Goal: Task Accomplishment & Management: Manage account settings

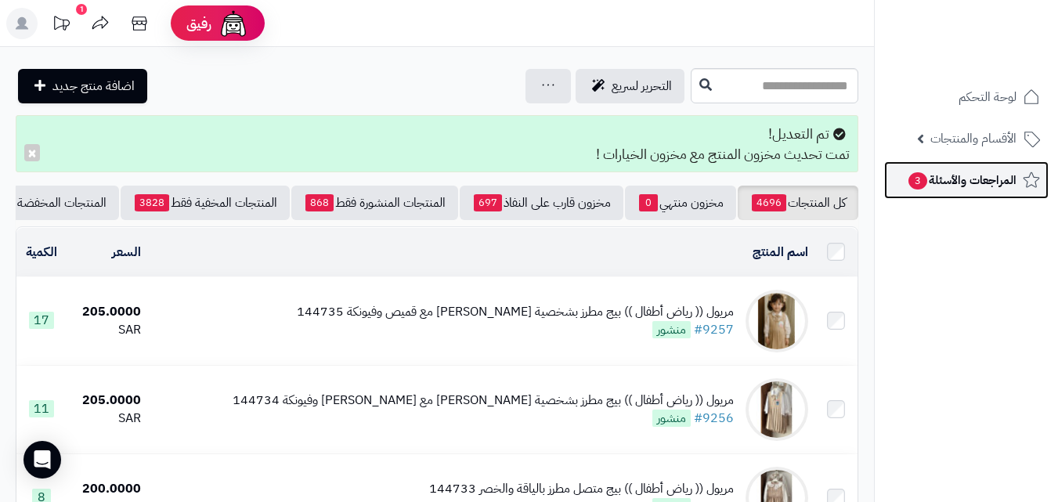
click at [962, 180] on span "المراجعات والأسئلة 3" at bounding box center [962, 180] width 110 height 22
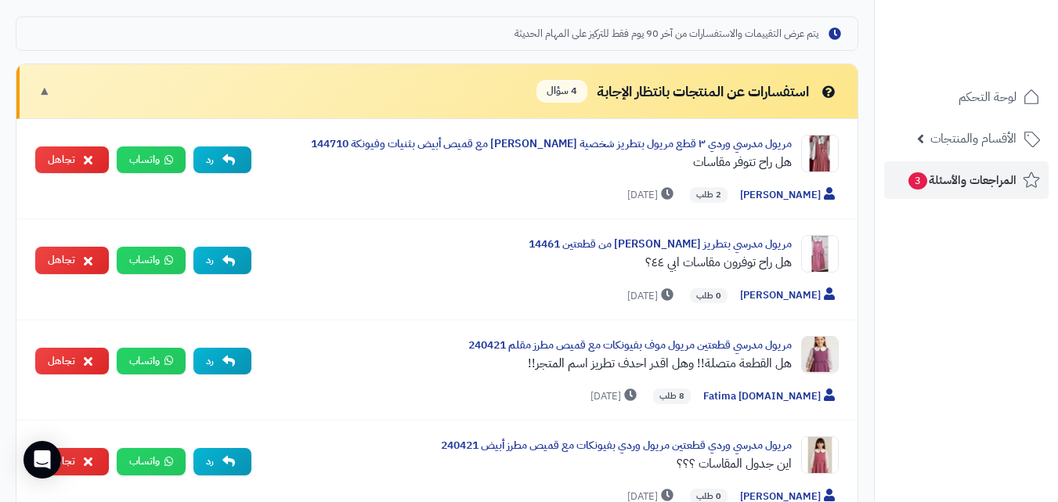
scroll to position [489, 0]
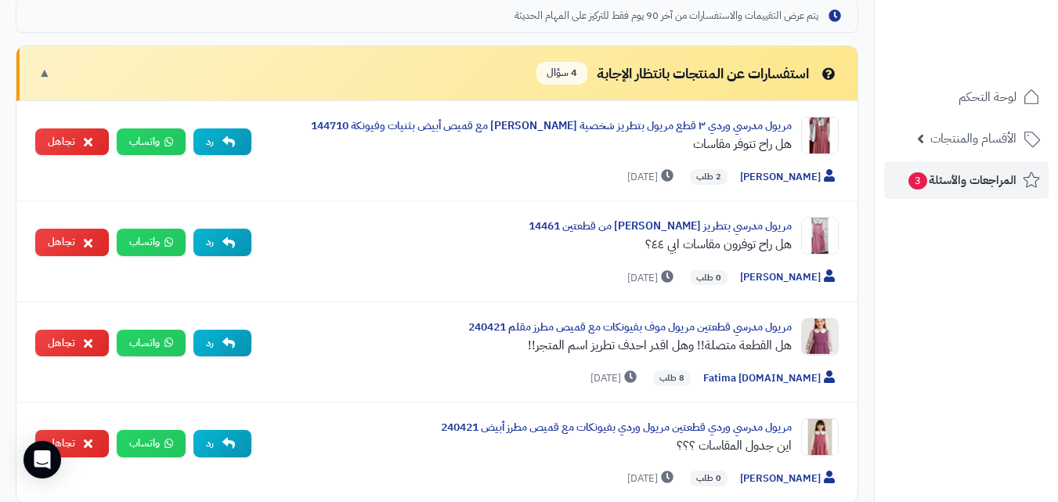
drag, startPoint x: 1050, startPoint y: 209, endPoint x: 1033, endPoint y: 240, distance: 35.1
click at [1033, 240] on nav "لوحة التحكم الأقسام والمنتجات المنتجات مخزون الخيارات الأقسام الماركات مواصفات …" at bounding box center [966, 271] width 184 height 502
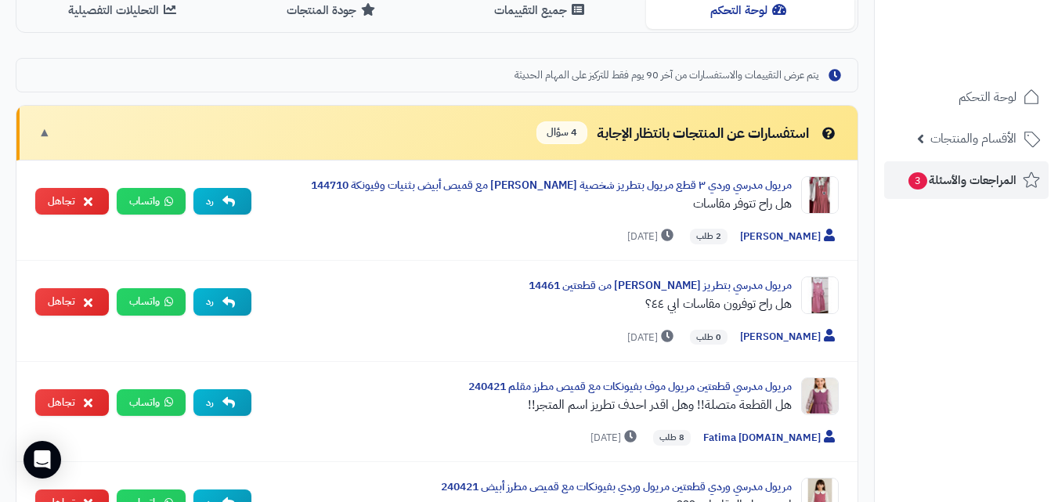
scroll to position [0, 0]
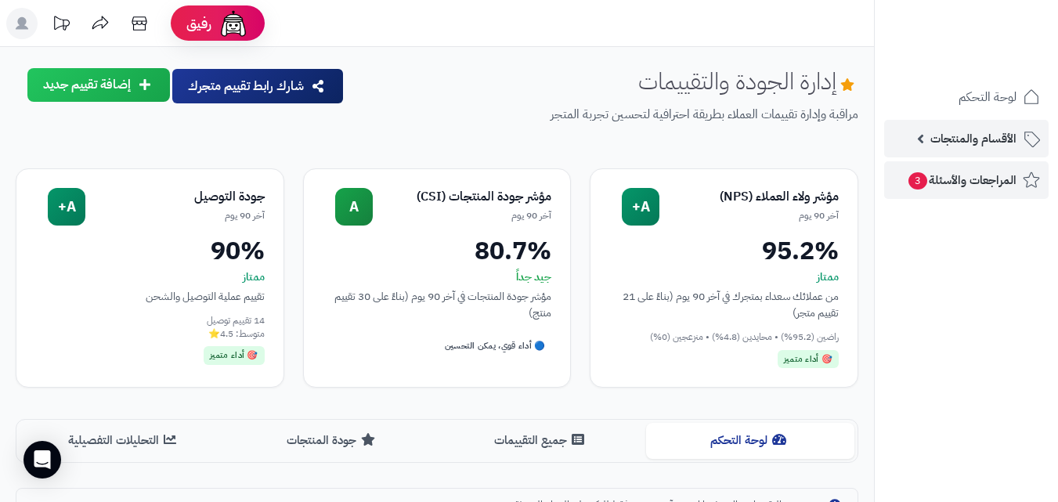
click at [975, 153] on link "الأقسام والمنتجات" at bounding box center [966, 139] width 164 height 38
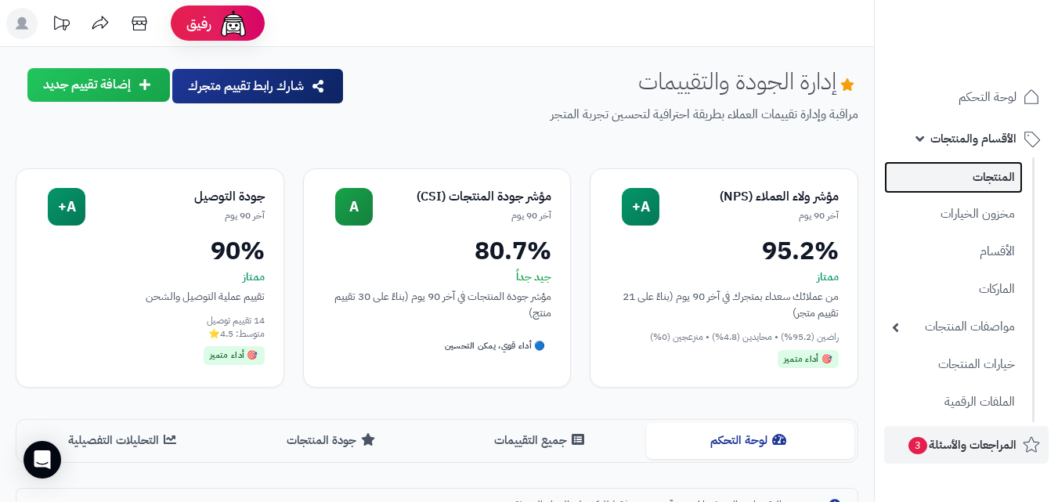
click at [962, 172] on link "المنتجات" at bounding box center [953, 177] width 139 height 32
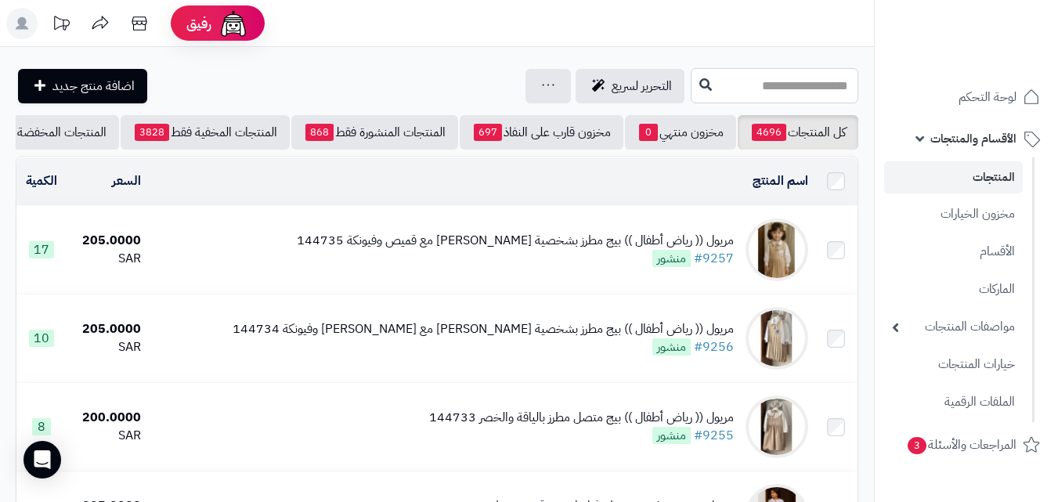
click at [788, 74] on input "text" at bounding box center [775, 85] width 168 height 35
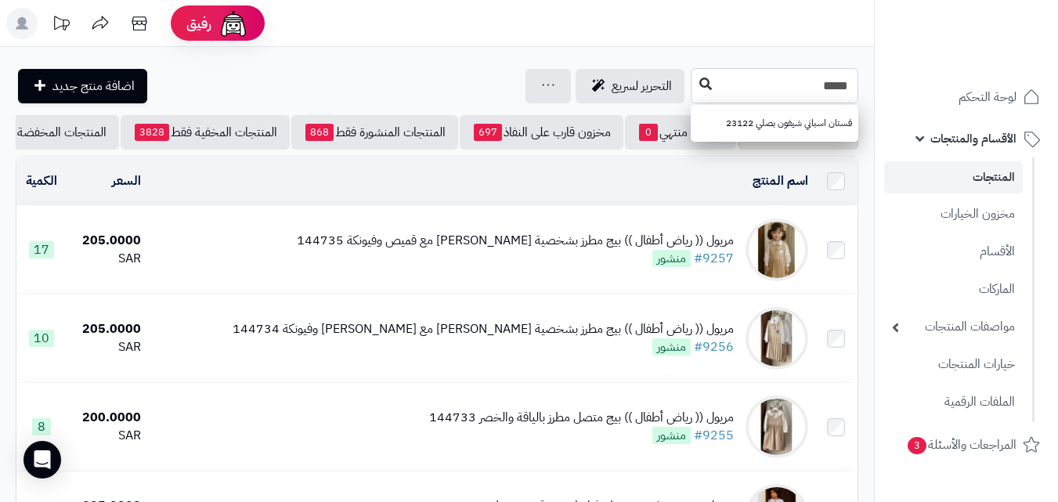
type input "*****"
click at [694, 83] on button at bounding box center [705, 85] width 23 height 30
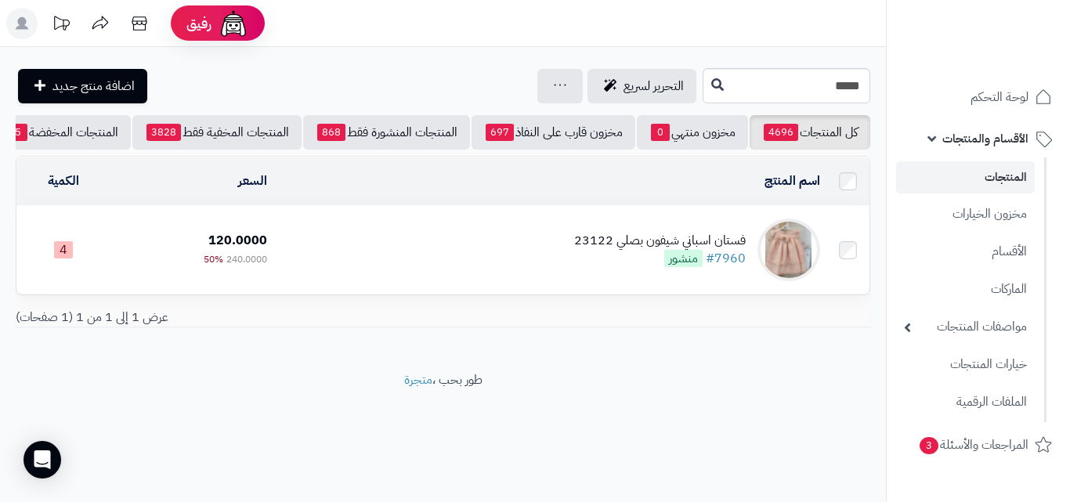
click at [608, 260] on div "فستان اسباني شيفون بصلي 23122 #7960 منشور" at bounding box center [659, 250] width 171 height 36
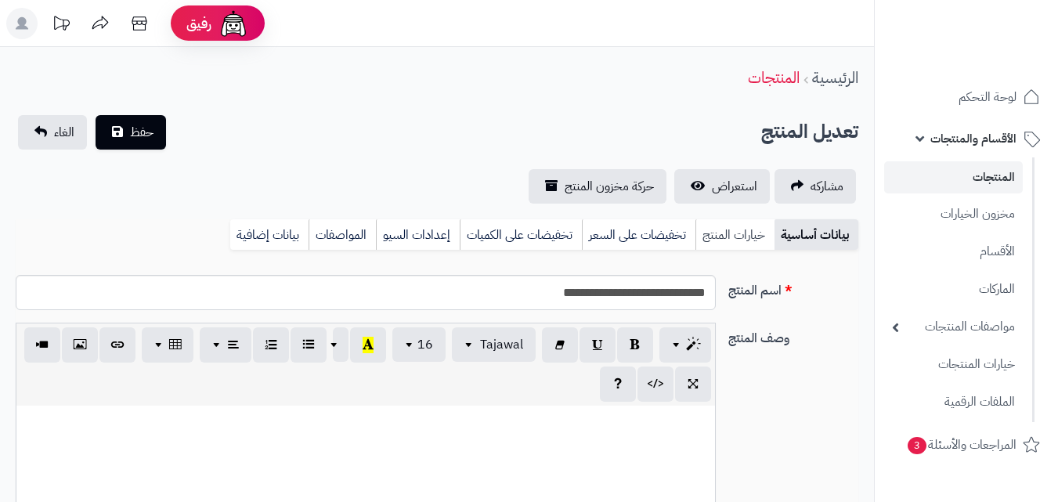
scroll to position [207, 0]
click at [746, 245] on link "خيارات المنتج" at bounding box center [734, 234] width 79 height 31
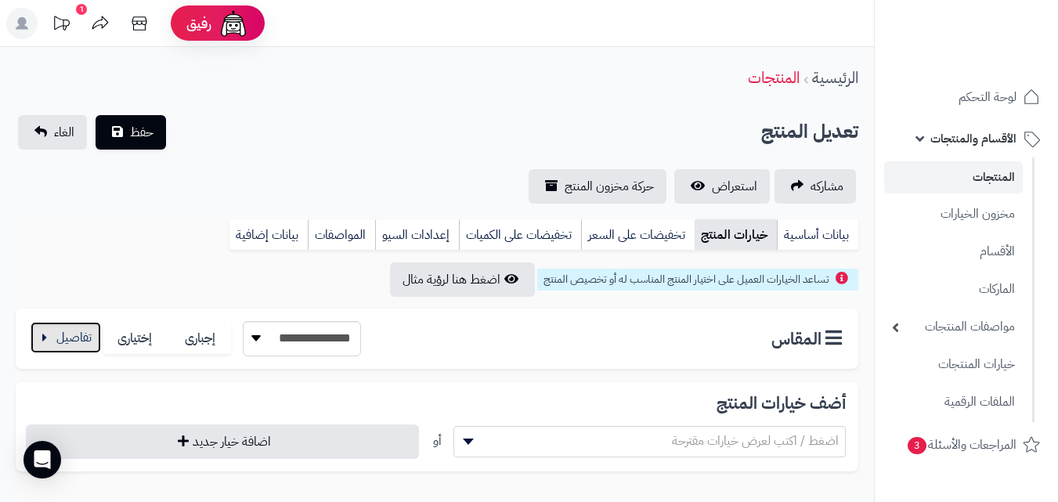
click at [91, 346] on button "button" at bounding box center [66, 337] width 70 height 31
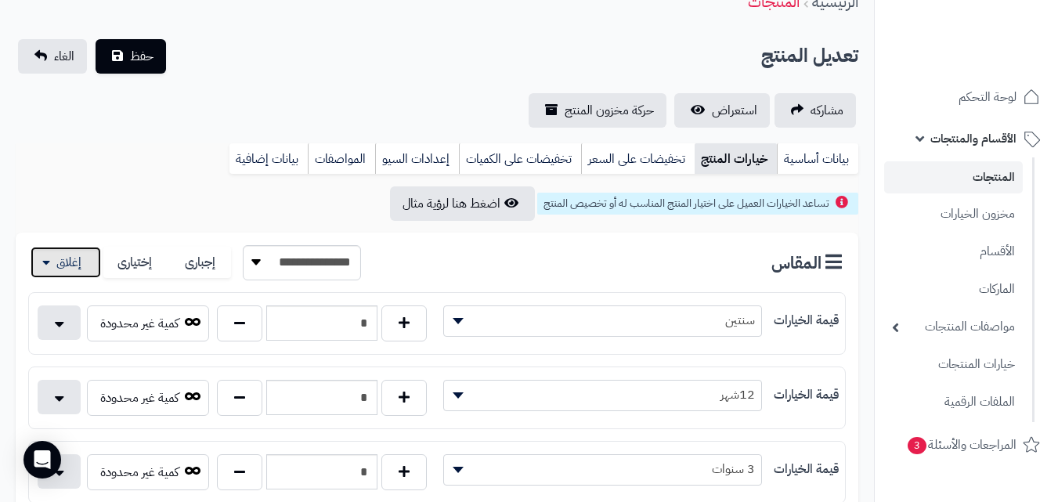
scroll to position [71, 0]
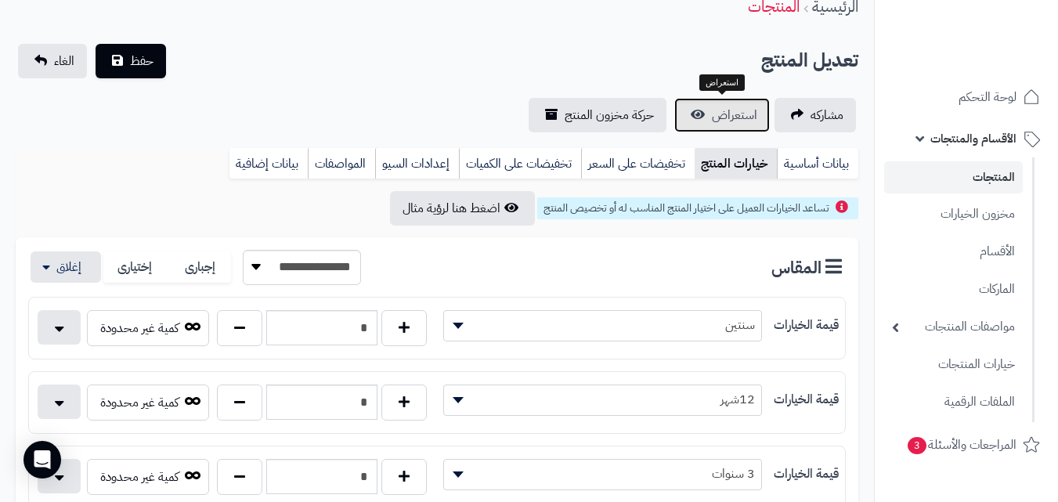
click at [757, 106] on link "استعراض" at bounding box center [722, 115] width 96 height 34
click at [928, 184] on link "المنتجات" at bounding box center [953, 177] width 139 height 32
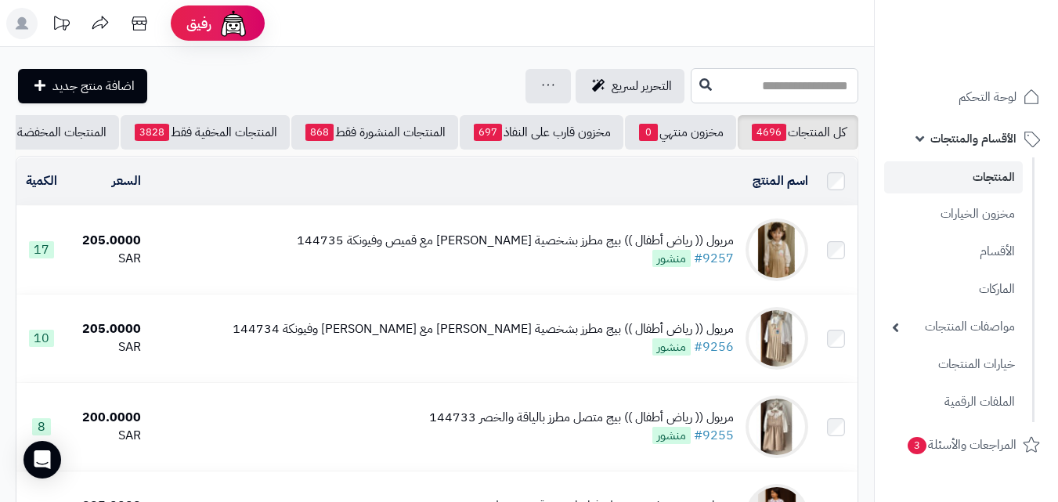
click at [732, 87] on input "text" at bounding box center [775, 85] width 168 height 35
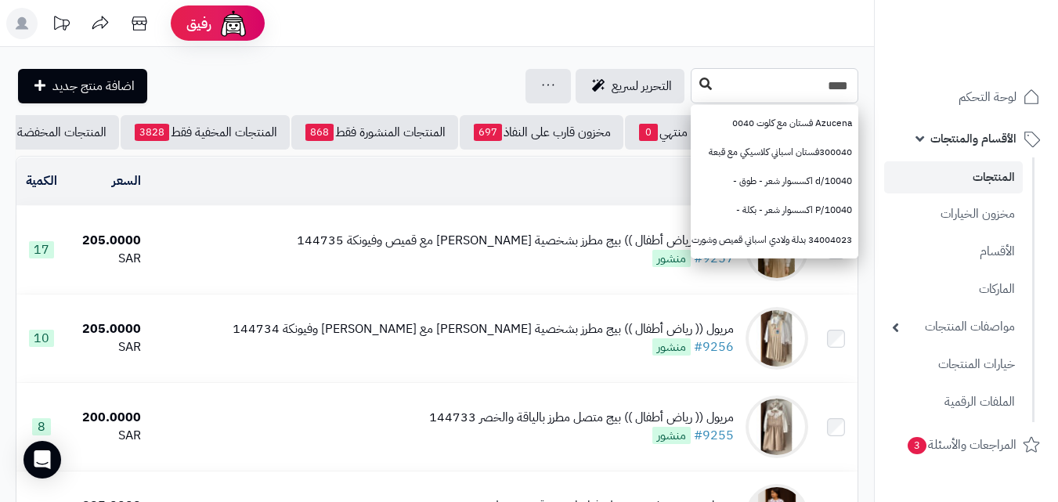
type input "****"
click at [694, 92] on button at bounding box center [705, 85] width 23 height 30
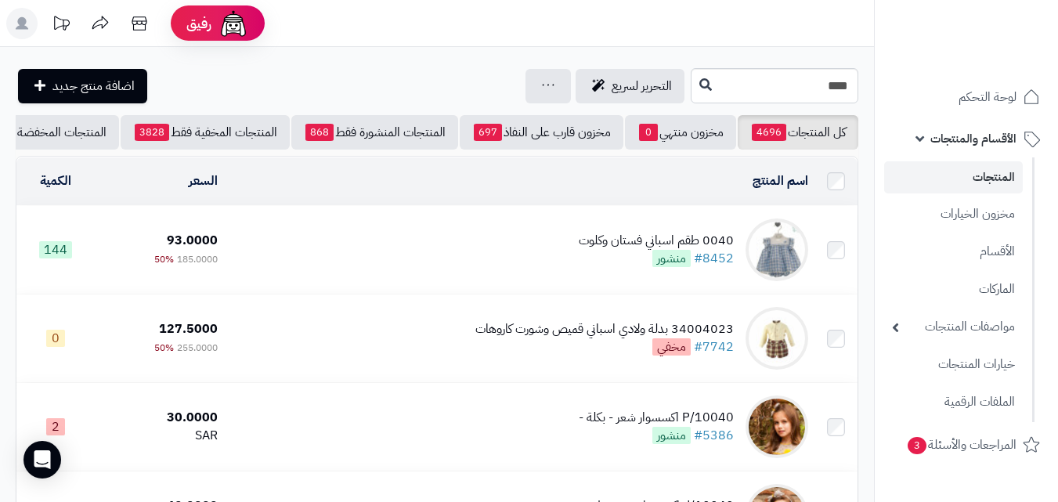
click at [572, 235] on td "0040 طقم اسباني فستان وكلوت #8452 منشور" at bounding box center [519, 250] width 590 height 88
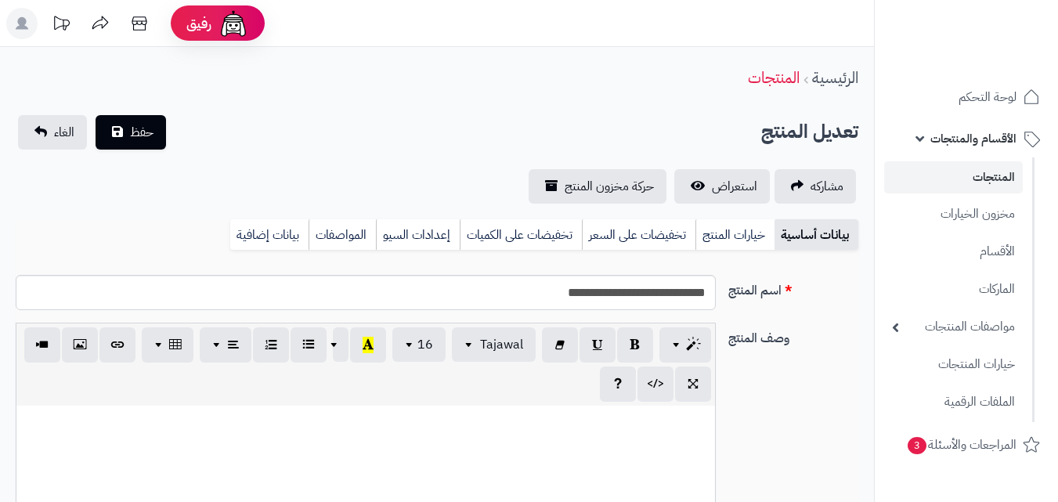
click at [748, 234] on link "خيارات المنتج" at bounding box center [734, 234] width 79 height 31
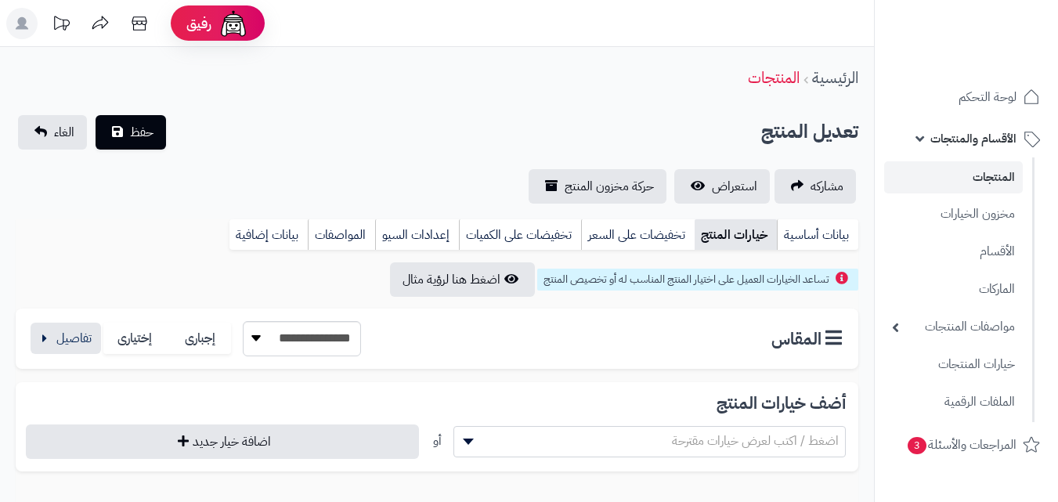
click at [86, 355] on div "**********" at bounding box center [194, 338] width 333 height 35
click at [85, 352] on button "button" at bounding box center [66, 337] width 70 height 31
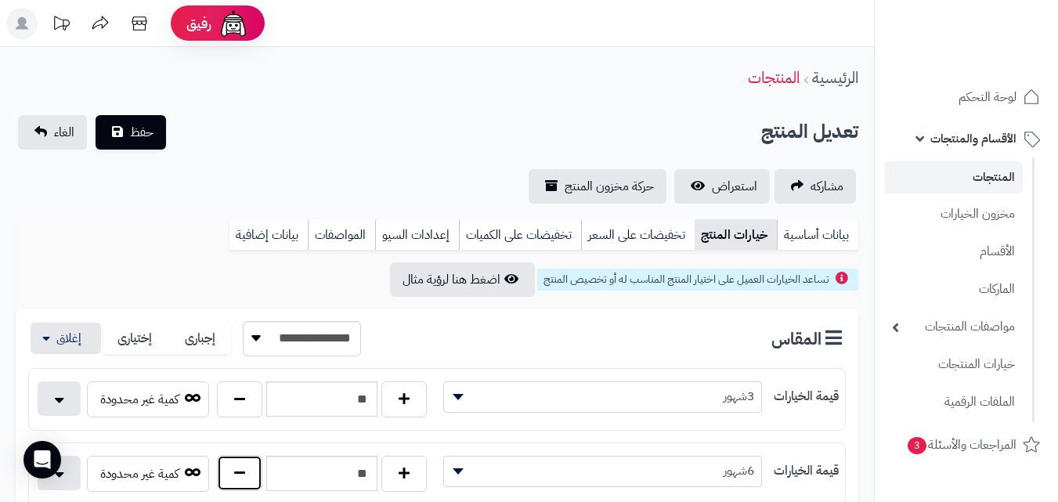
click at [233, 474] on button "button" at bounding box center [239, 473] width 45 height 36
type input "**"
click at [150, 142] on button "حفظ" at bounding box center [131, 131] width 70 height 34
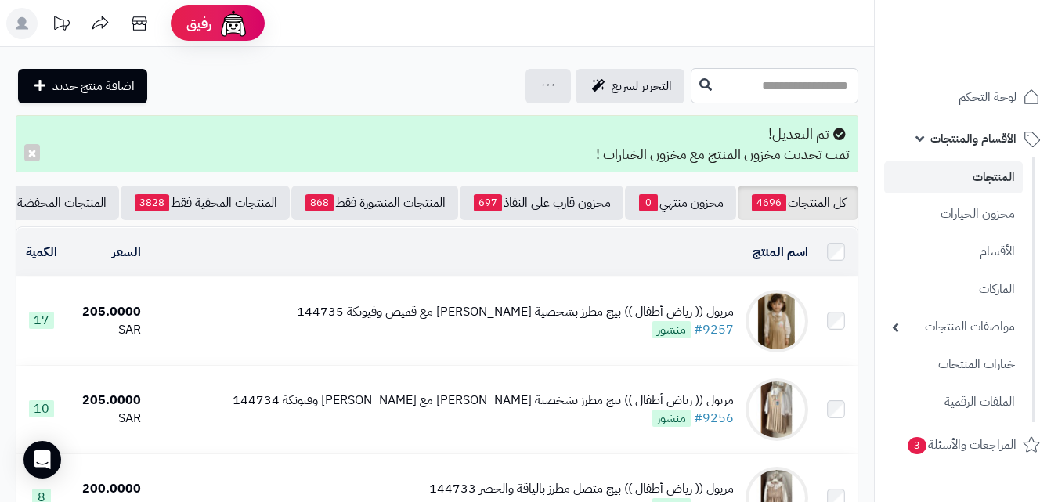
click at [803, 78] on input "text" at bounding box center [775, 85] width 168 height 35
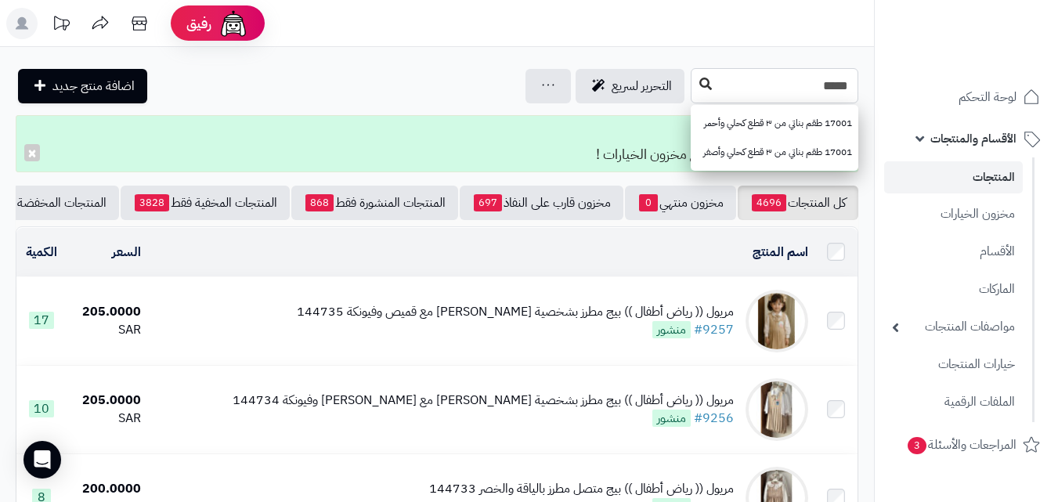
type input "*****"
click at [694, 75] on button at bounding box center [705, 85] width 23 height 30
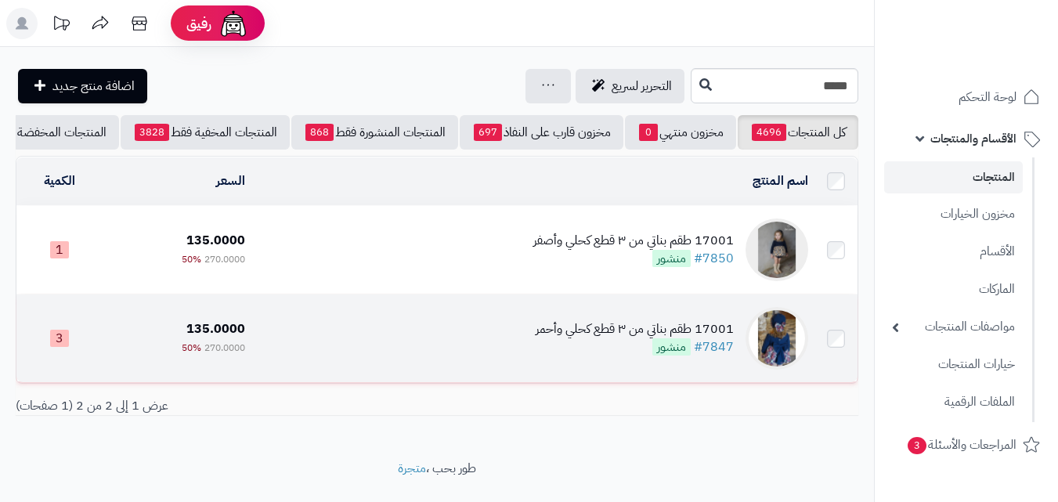
click at [554, 338] on div "17001 طقم بناتي من ٣ قطع كحلي وأحمر" at bounding box center [635, 329] width 198 height 18
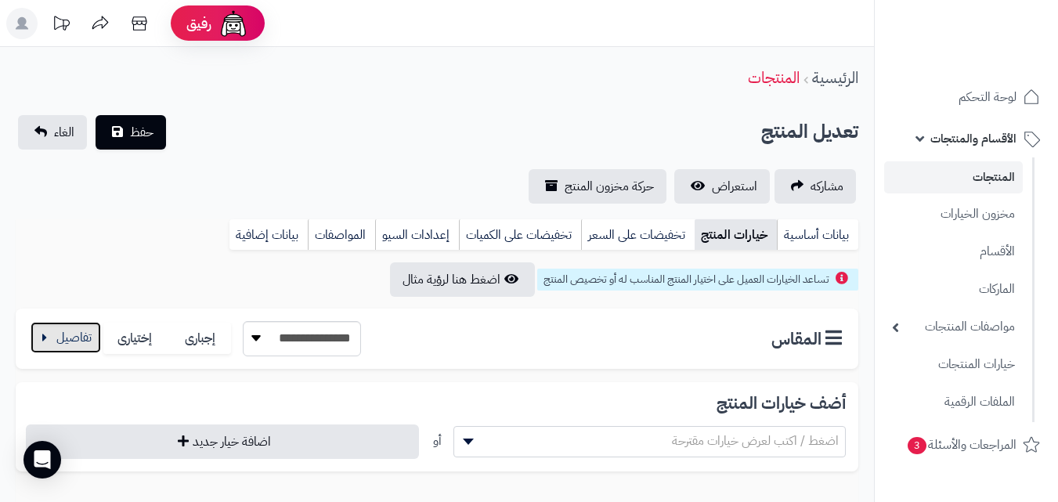
click at [84, 341] on button "button" at bounding box center [66, 337] width 70 height 31
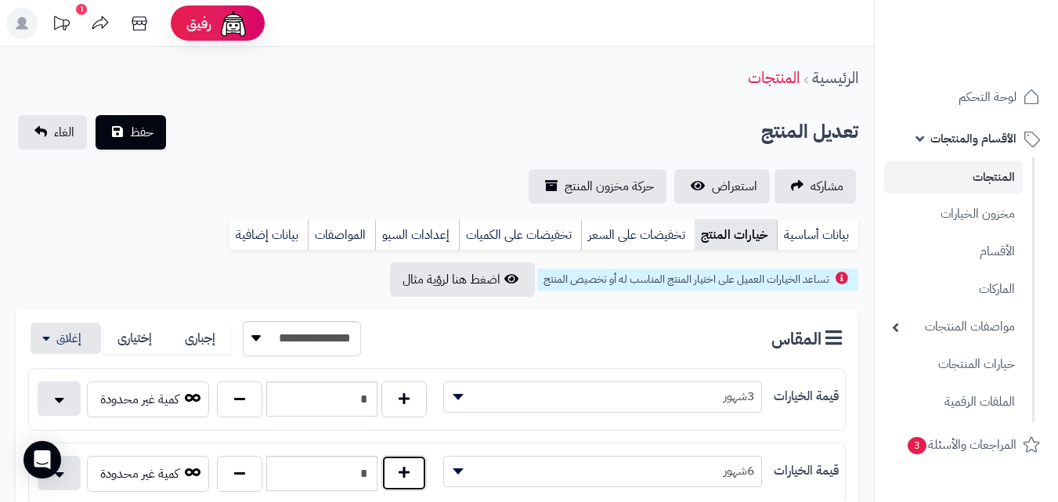
click at [396, 480] on button "button" at bounding box center [403, 473] width 45 height 36
type input "*"
click at [135, 137] on span "حفظ" at bounding box center [141, 131] width 23 height 19
